Goal: Find specific page/section

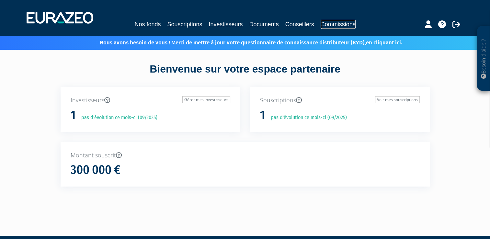
click at [334, 20] on link "Commissions" at bounding box center [338, 24] width 35 height 9
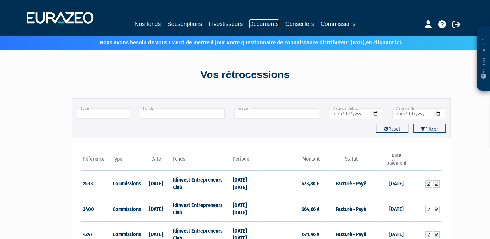
click at [252, 25] on link "Documents" at bounding box center [263, 23] width 29 height 9
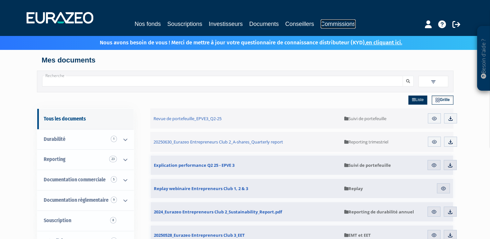
click at [325, 25] on link "Commissions" at bounding box center [338, 23] width 35 height 9
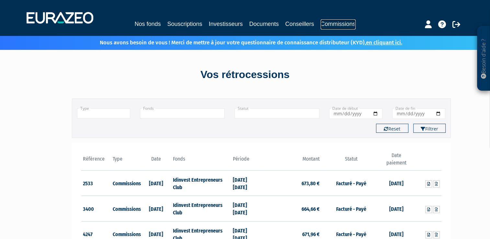
click at [339, 24] on link "Commissions" at bounding box center [338, 24] width 35 height 10
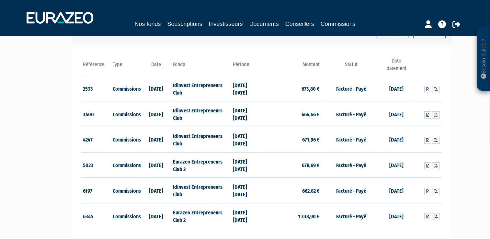
scroll to position [97, 0]
